Goal: Information Seeking & Learning: Find specific fact

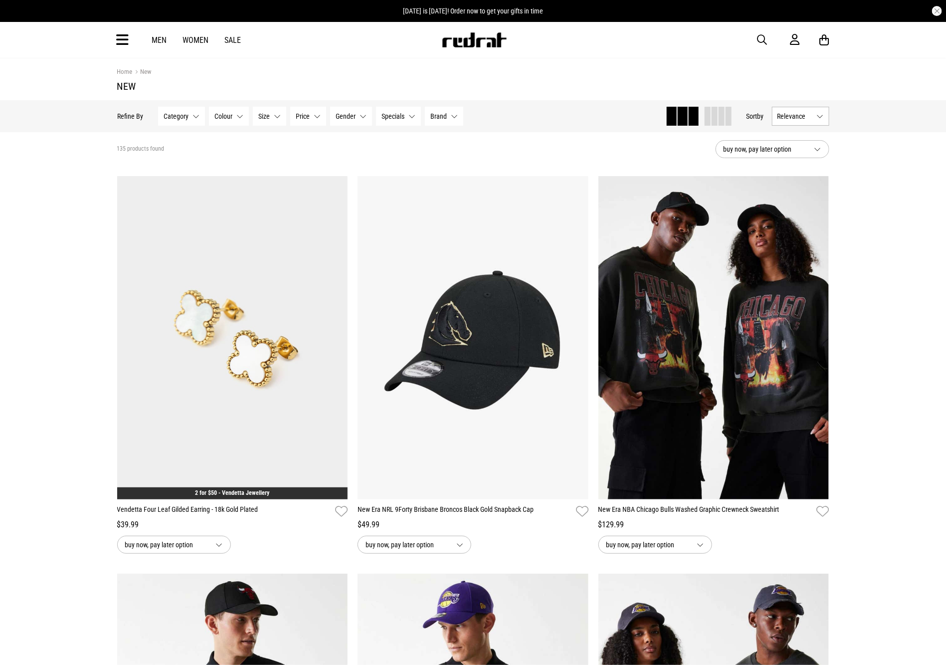
drag, startPoint x: 123, startPoint y: 42, endPoint x: 138, endPoint y: 52, distance: 18.0
click at [123, 42] on icon at bounding box center [123, 40] width 12 height 16
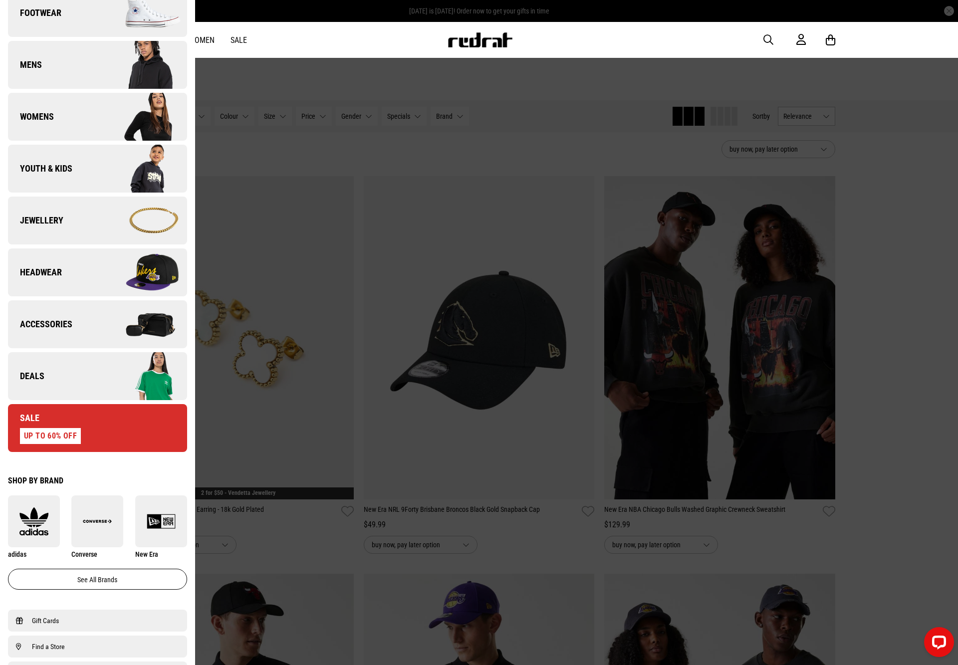
scroll to position [147, 0]
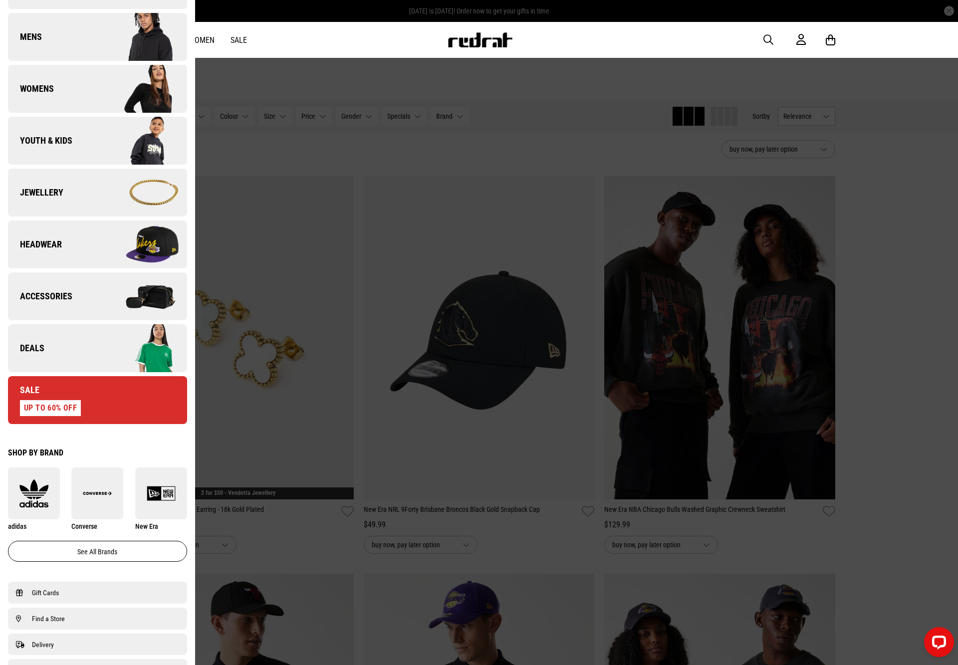
click at [97, 280] on img at bounding box center [141, 296] width 89 height 50
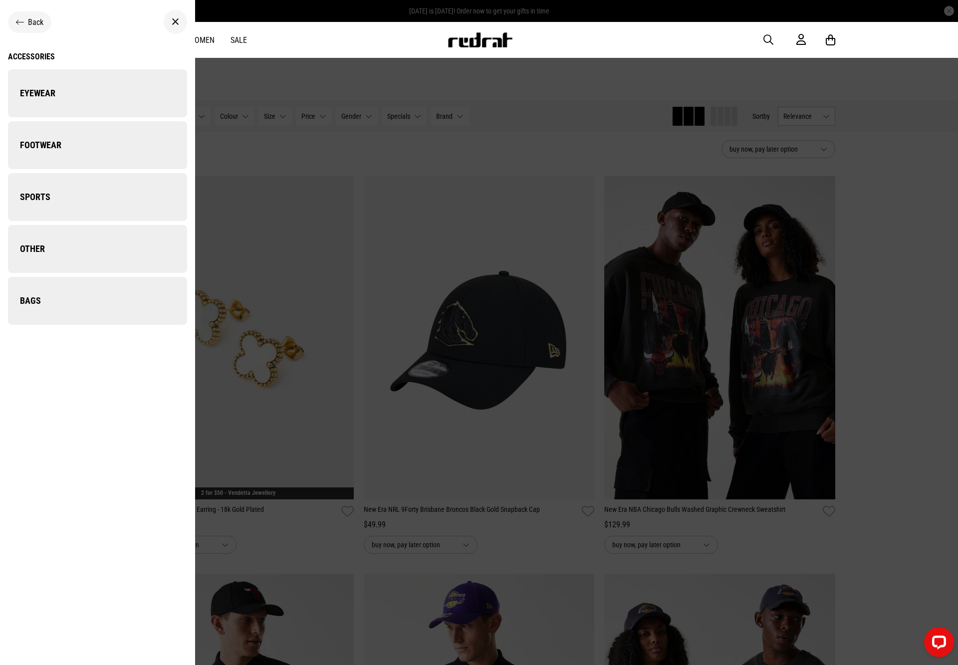
scroll to position [0, 0]
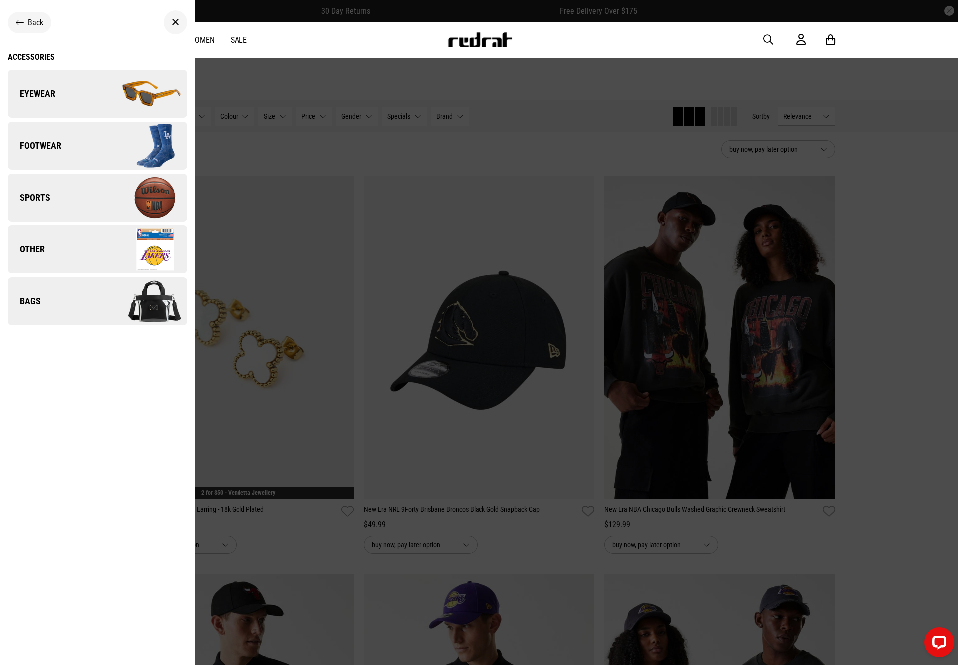
click at [27, 15] on div "Back" at bounding box center [29, 22] width 43 height 21
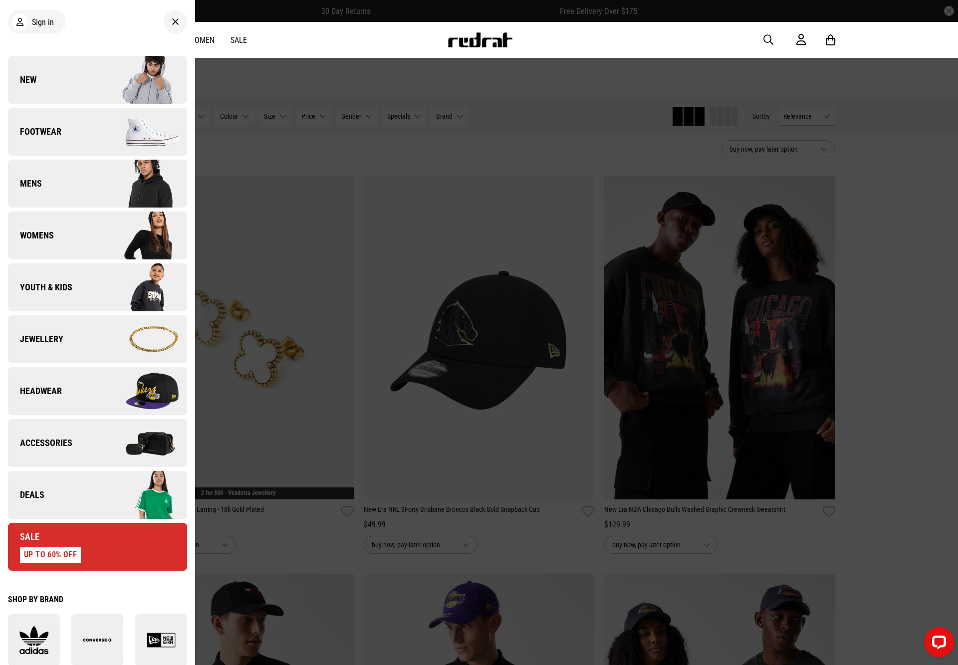
click at [99, 337] on img at bounding box center [141, 339] width 89 height 50
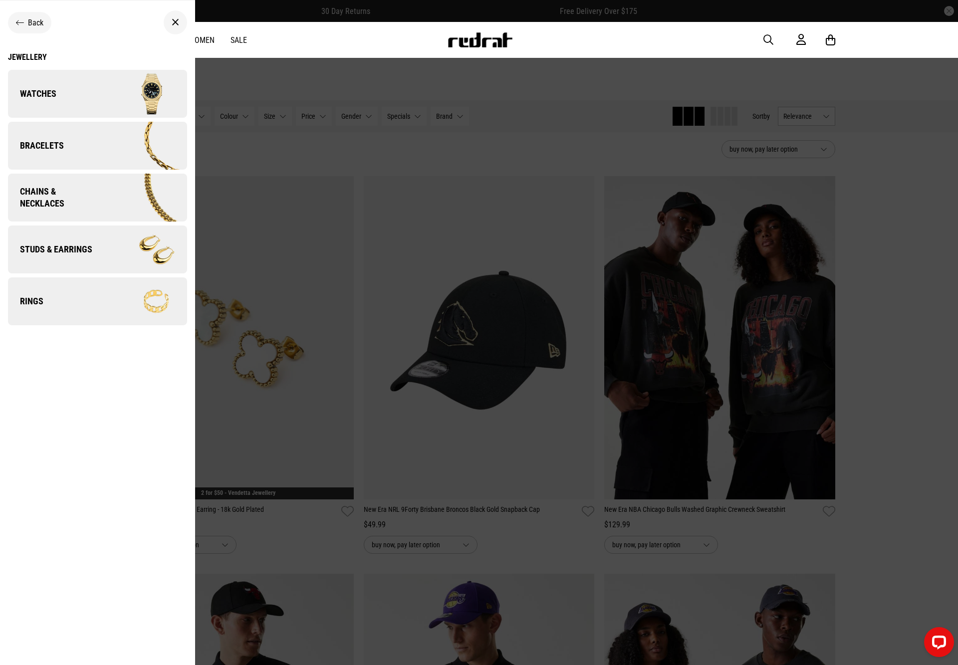
click at [121, 191] on img at bounding box center [143, 198] width 87 height 48
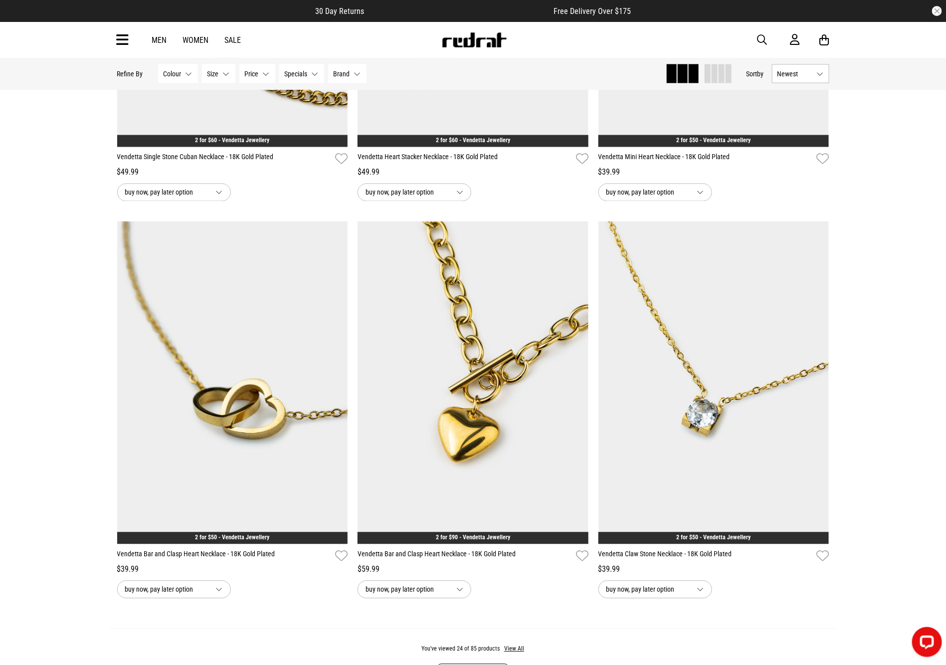
scroll to position [2776, 0]
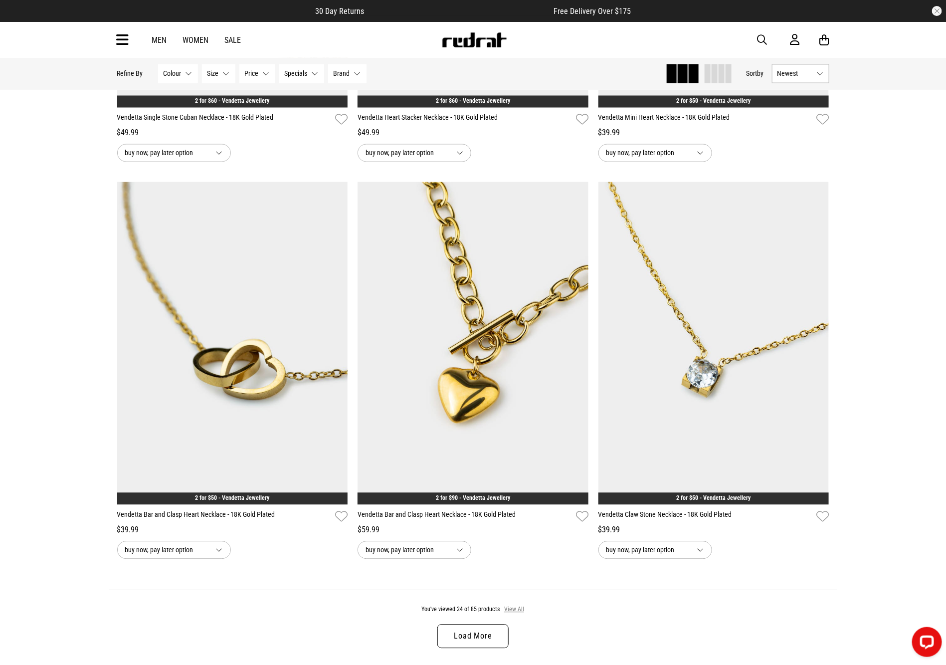
click at [515, 615] on button "View All" at bounding box center [514, 610] width 21 height 9
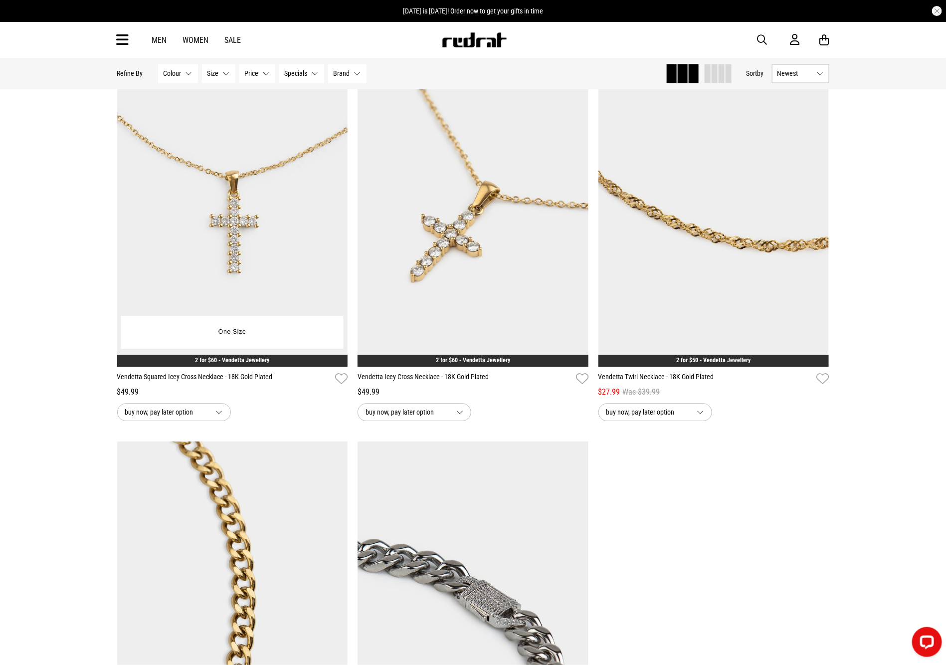
scroll to position [8491, 0]
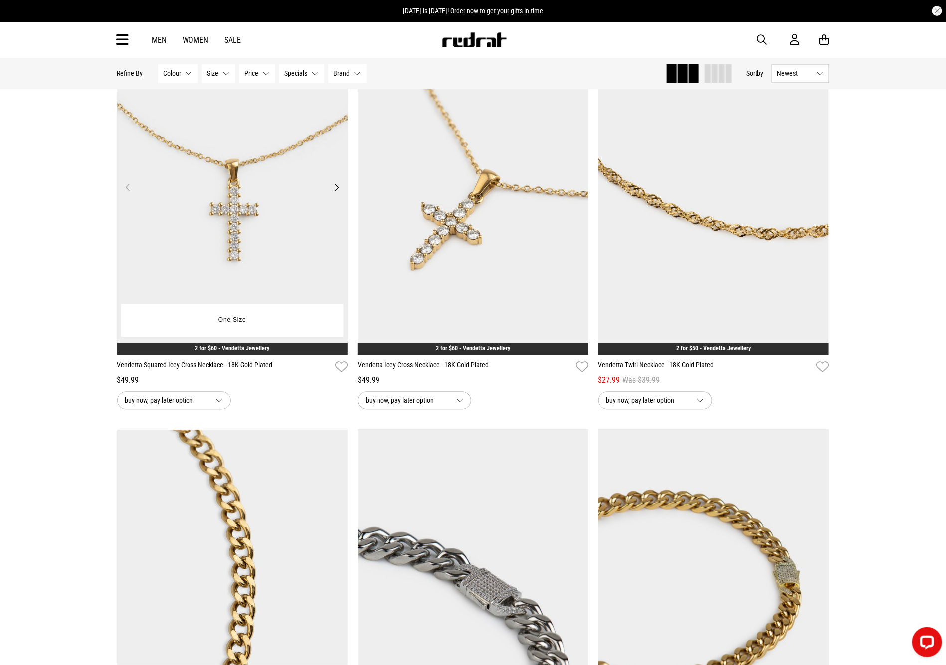
click at [238, 178] on img at bounding box center [232, 193] width 231 height 323
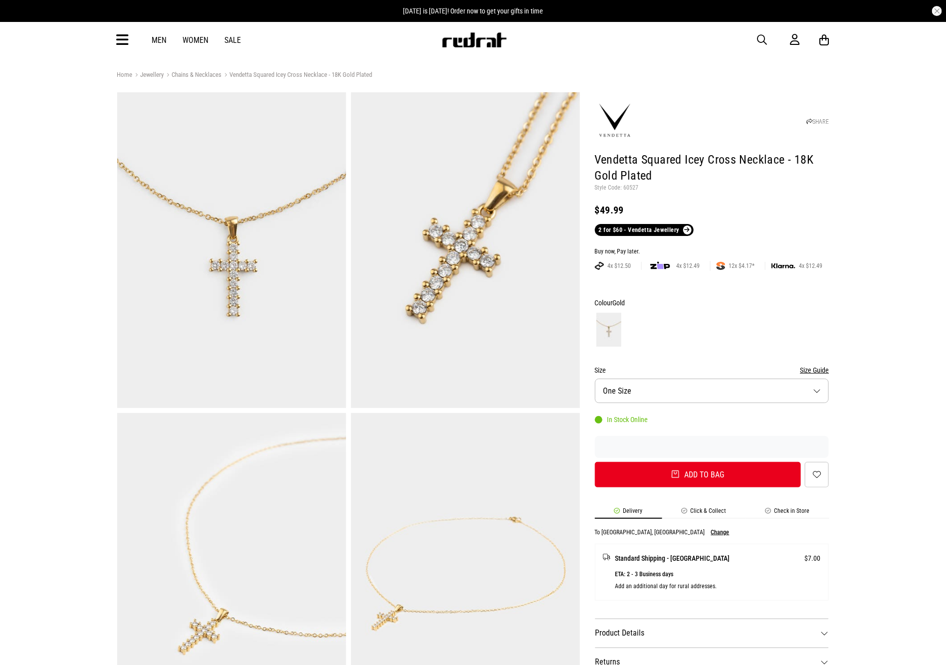
click at [629, 186] on p "Style Code: 60527" at bounding box center [712, 188] width 234 height 8
copy p "60527"
click at [125, 37] on icon at bounding box center [123, 40] width 12 height 16
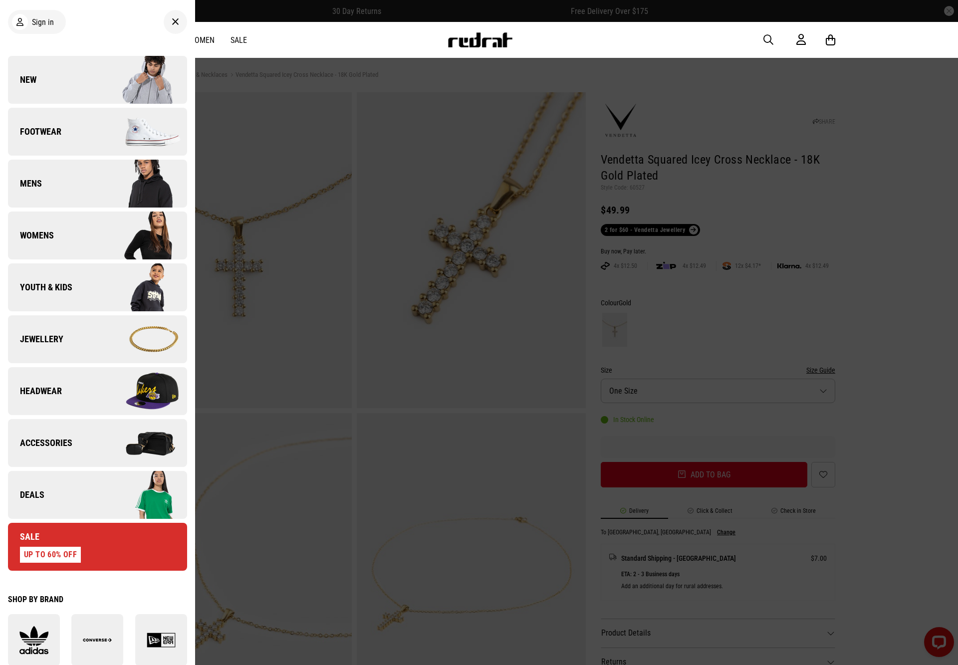
click at [134, 325] on img at bounding box center [141, 339] width 89 height 50
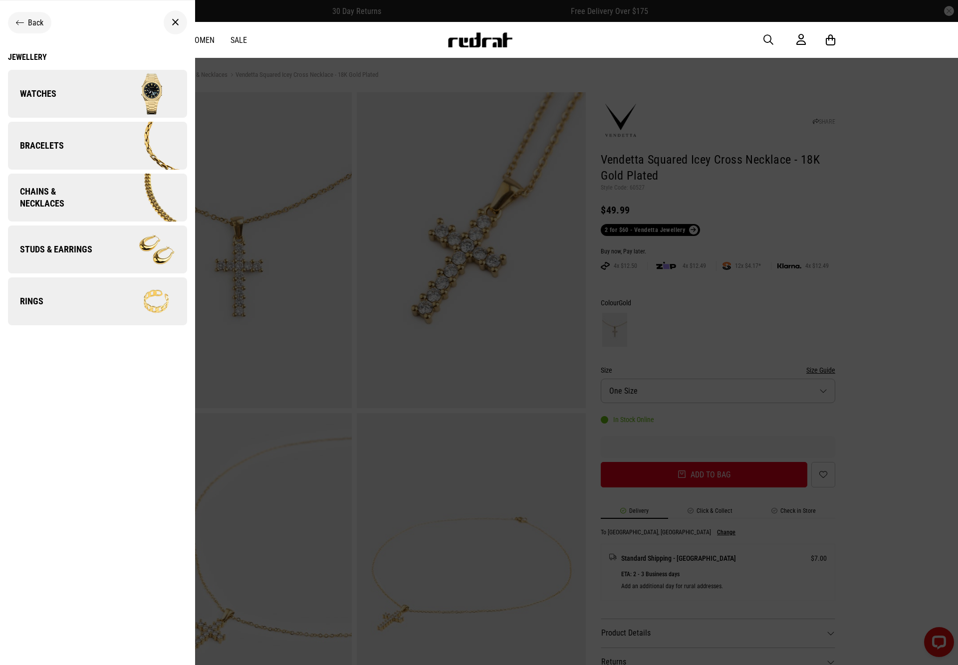
click at [129, 143] on img at bounding box center [141, 146] width 89 height 50
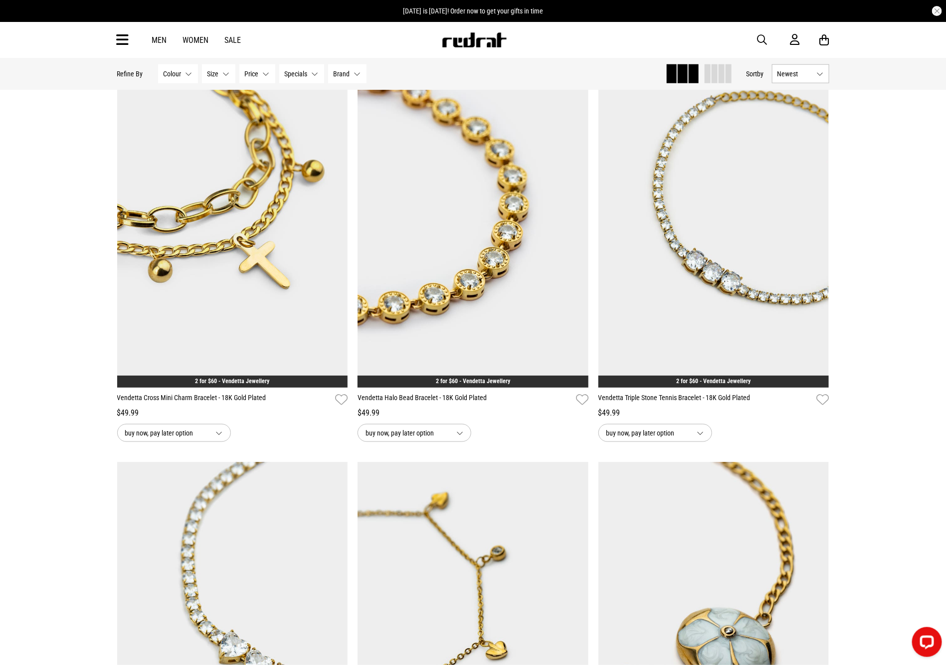
scroll to position [500, 0]
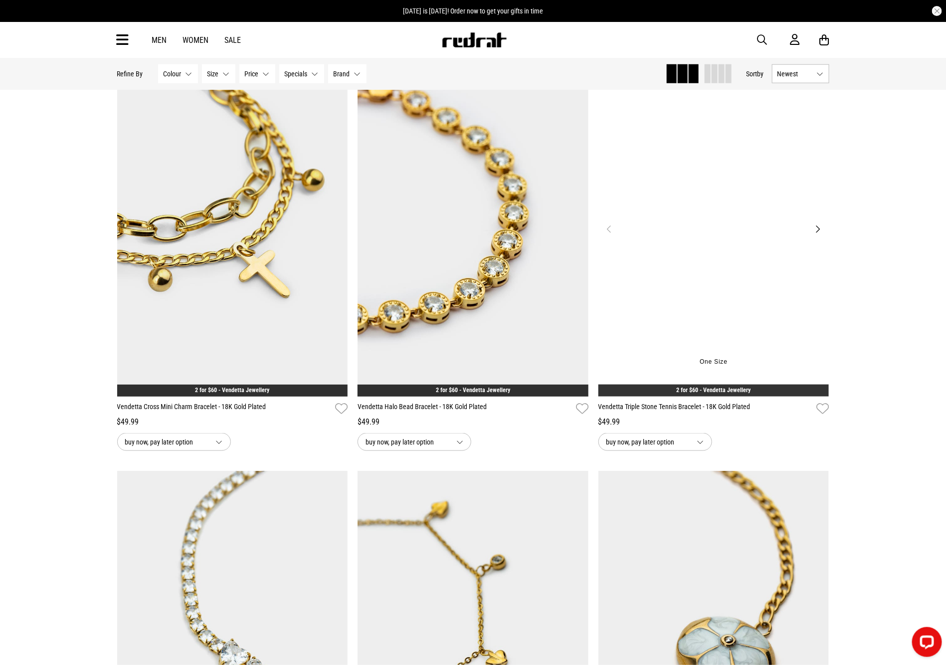
click at [681, 233] on img at bounding box center [714, 234] width 231 height 323
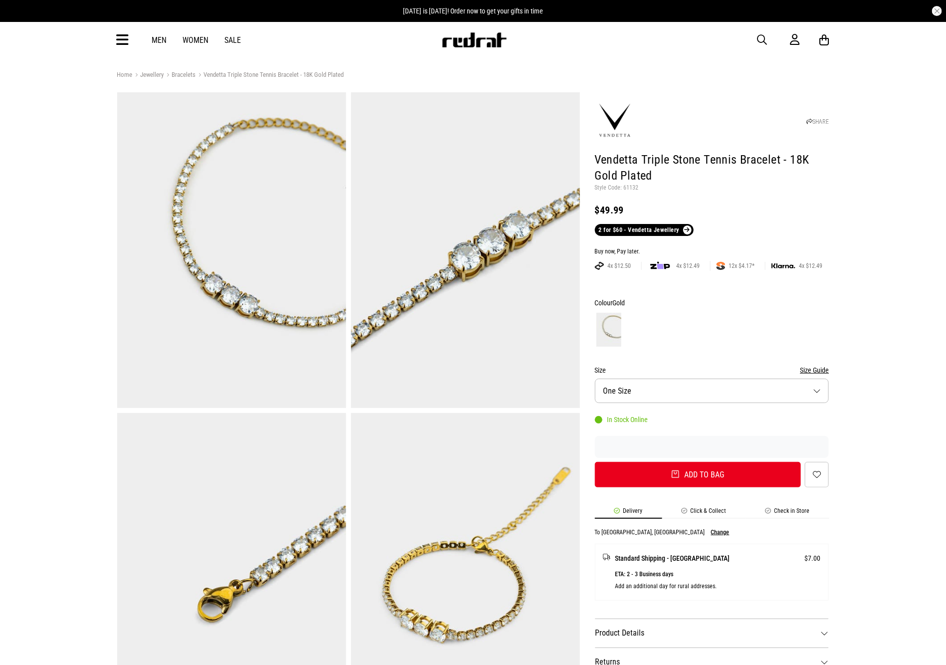
click at [633, 180] on h1 "Vendetta Triple Stone Tennis Bracelet - 18K Gold Plated" at bounding box center [712, 168] width 234 height 32
click at [633, 184] on p "Style Code: 61132" at bounding box center [712, 188] width 234 height 8
copy p "61132"
